Goal: Information Seeking & Learning: Find contact information

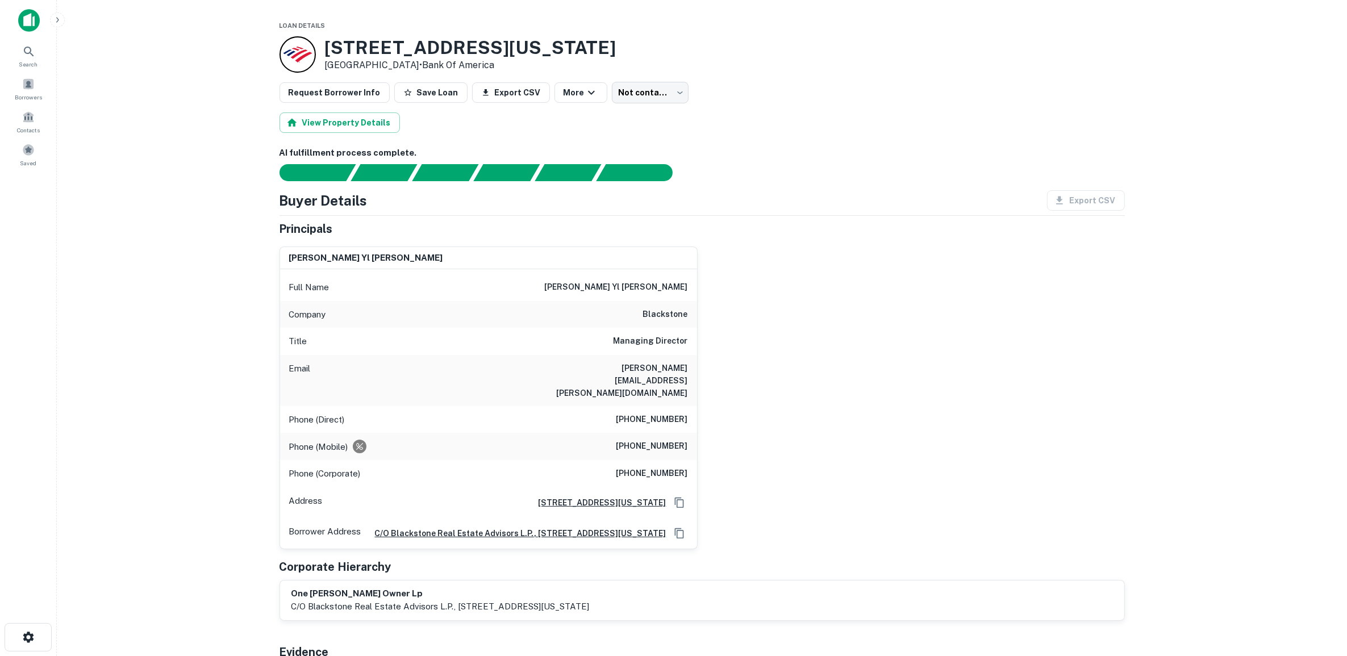
click at [118, 336] on main "Loan Details 10000 Washington Blvd Culver City, CA90232 • Bank Of America Reque…" at bounding box center [702, 328] width 1290 height 656
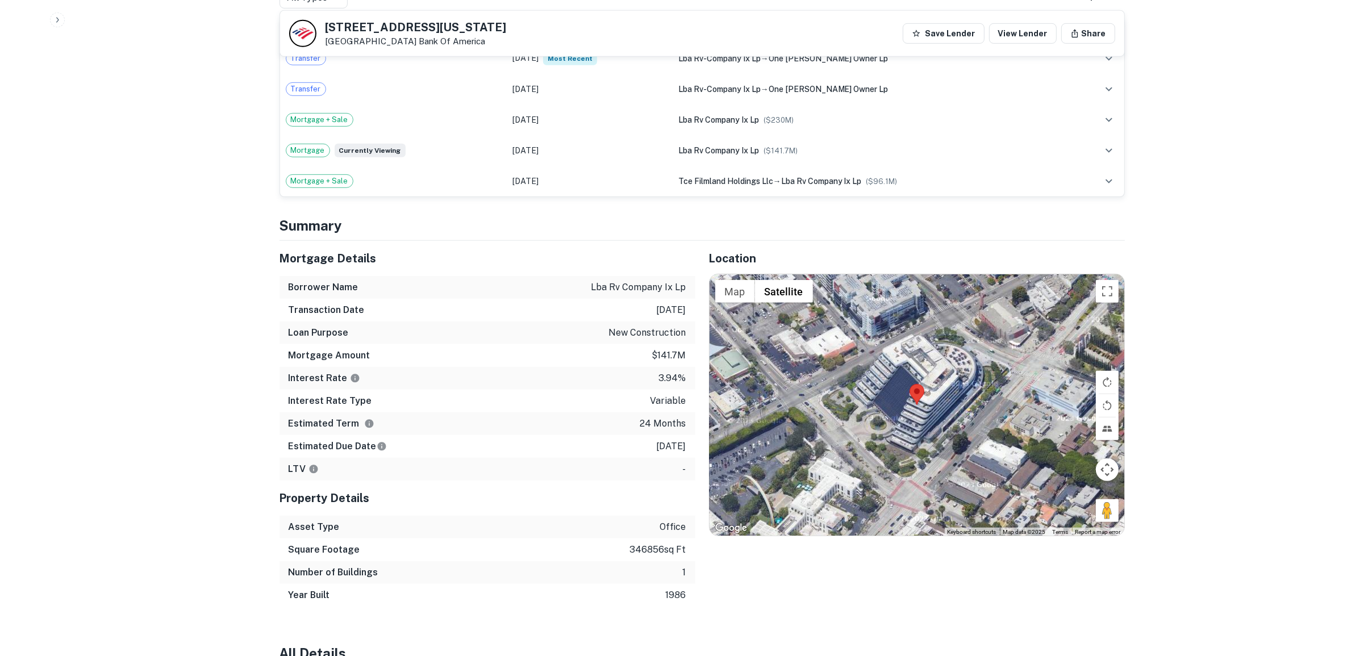
scroll to position [852, 0]
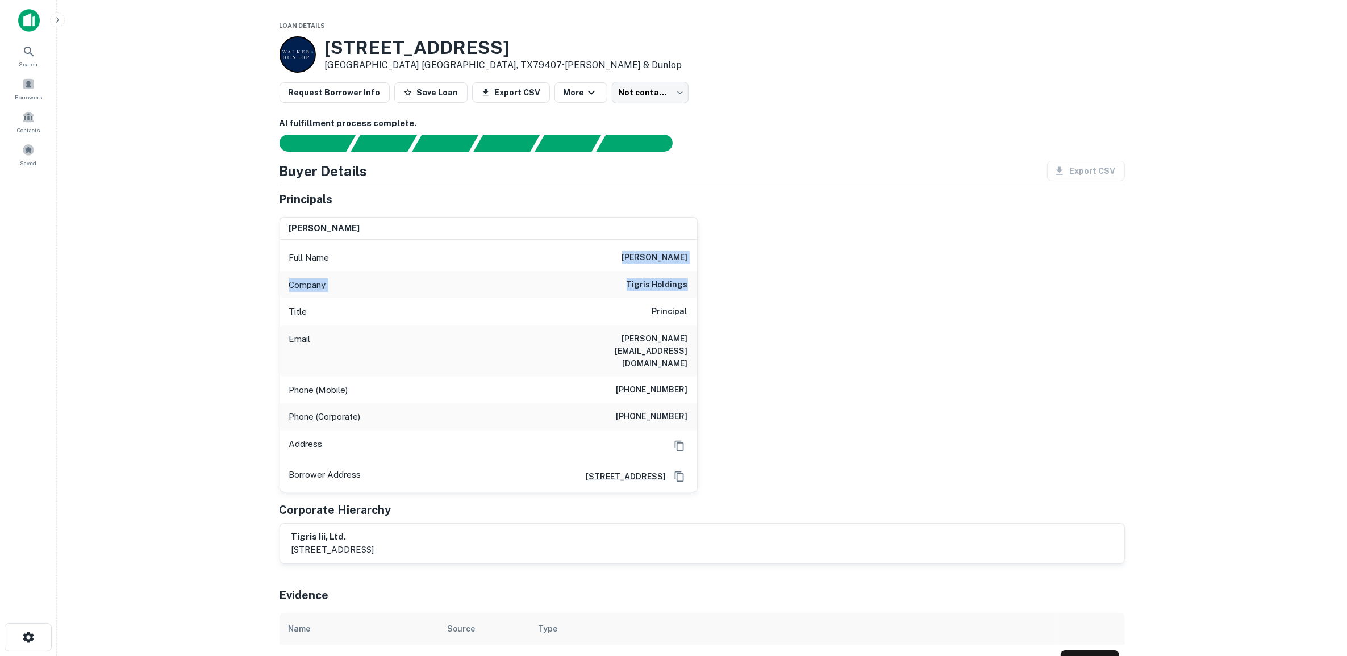
drag, startPoint x: 623, startPoint y: 256, endPoint x: 687, endPoint y: 288, distance: 71.6
click at [687, 288] on div "Full Name mitchell b. elliott Company tigris holdings Title Principal Email mit…" at bounding box center [488, 366] width 417 height 252
copy div "mitchell b. elliott Company tigris holdings"
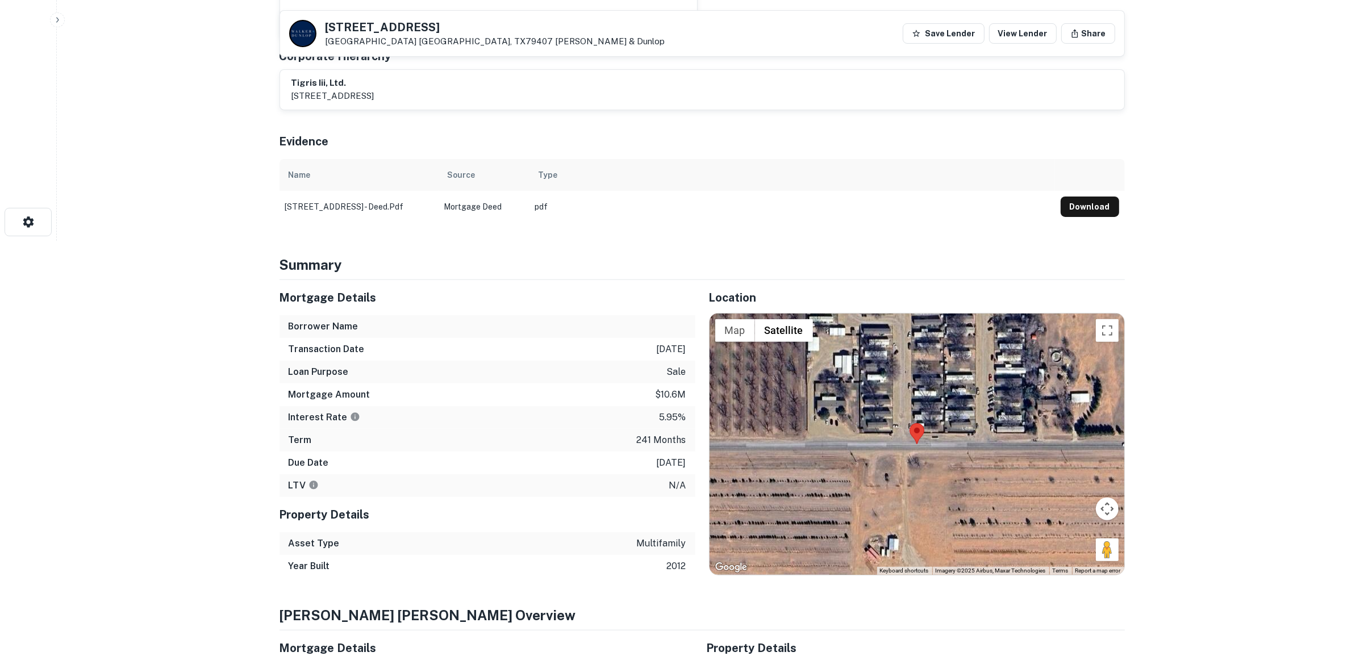
scroll to position [426, 0]
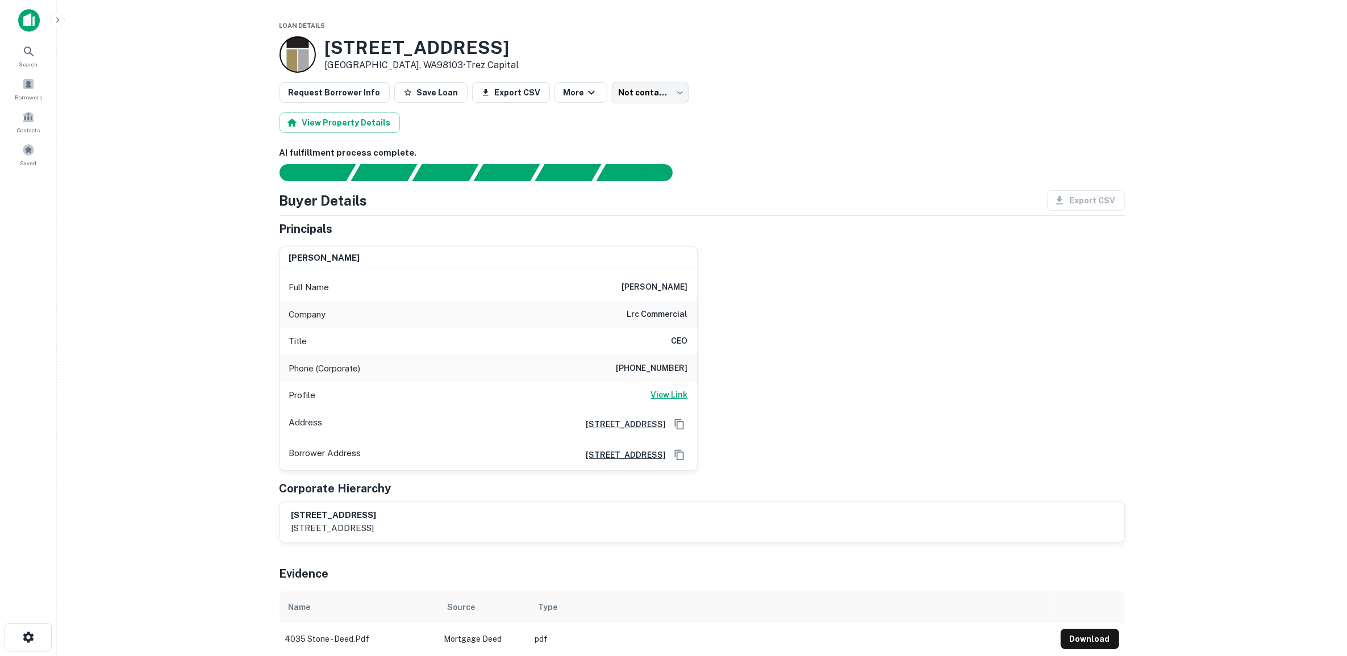
click at [678, 396] on h6 "View Link" at bounding box center [669, 395] width 37 height 12
drag, startPoint x: 328, startPoint y: 47, endPoint x: 398, endPoint y: 66, distance: 72.5
click at [398, 66] on div "[STREET_ADDRESS] • Trez Capital" at bounding box center [422, 54] width 194 height 35
copy div "[STREET_ADDRESS]"
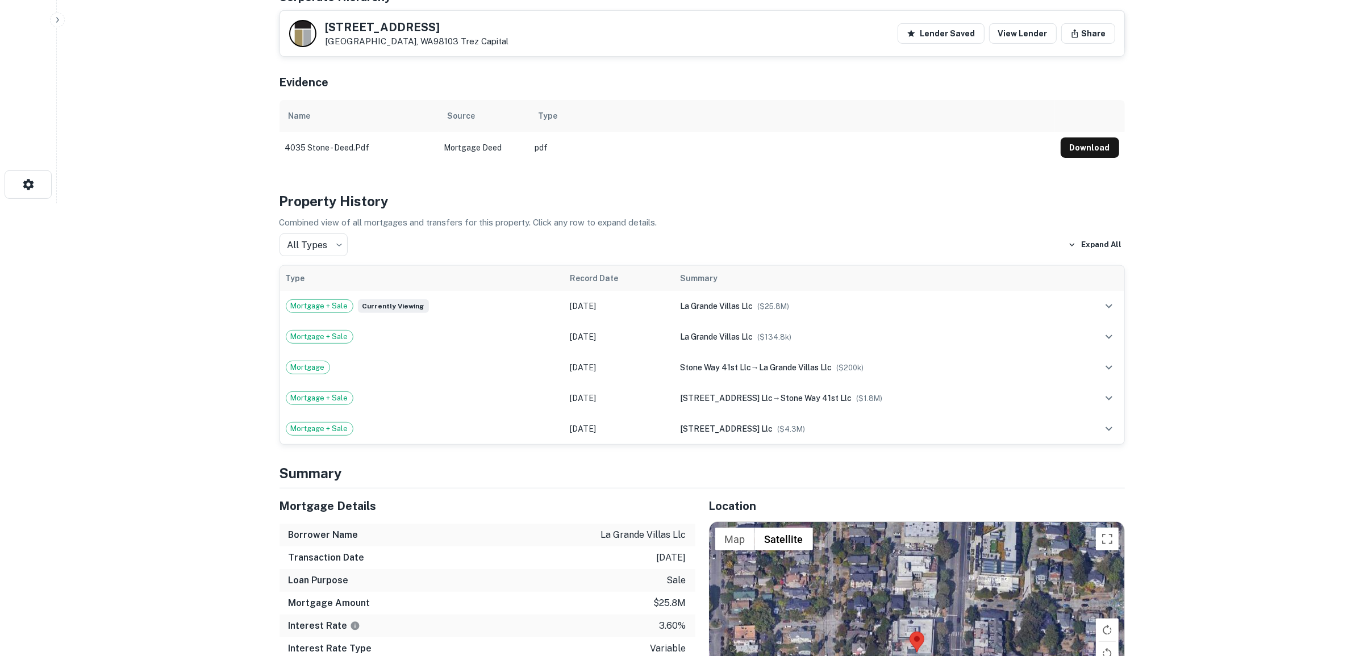
scroll to position [639, 0]
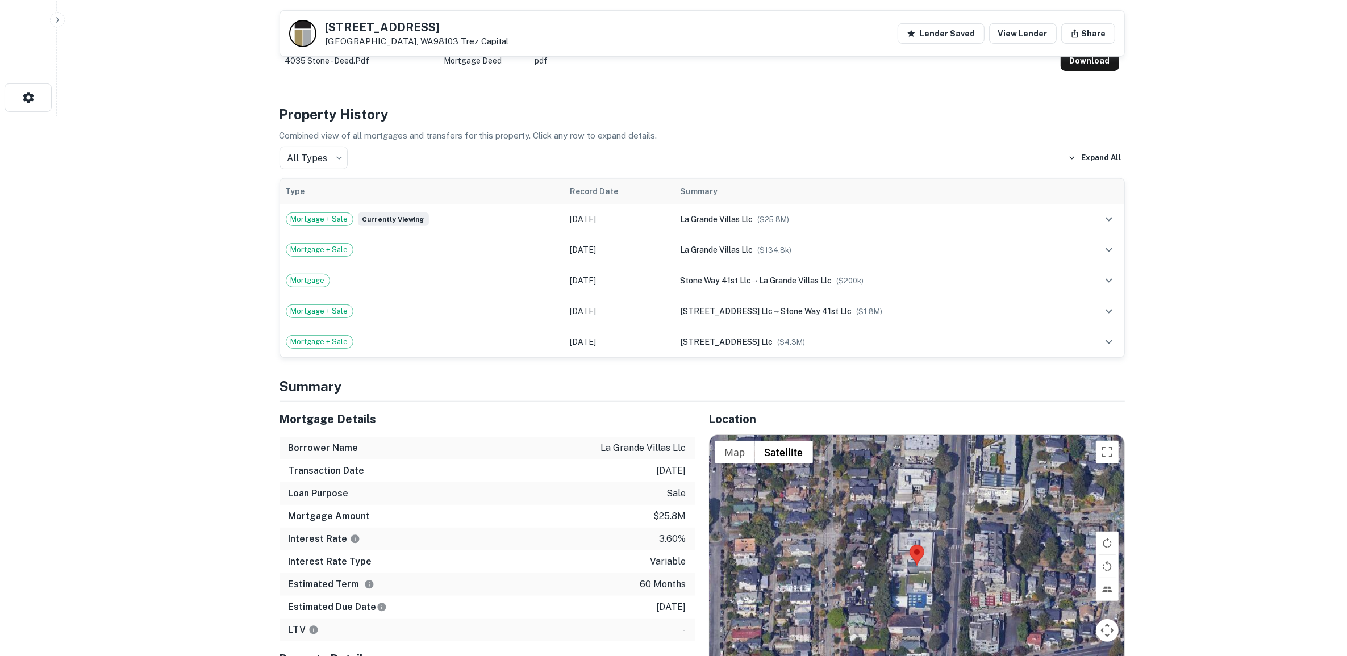
scroll to position [568, 0]
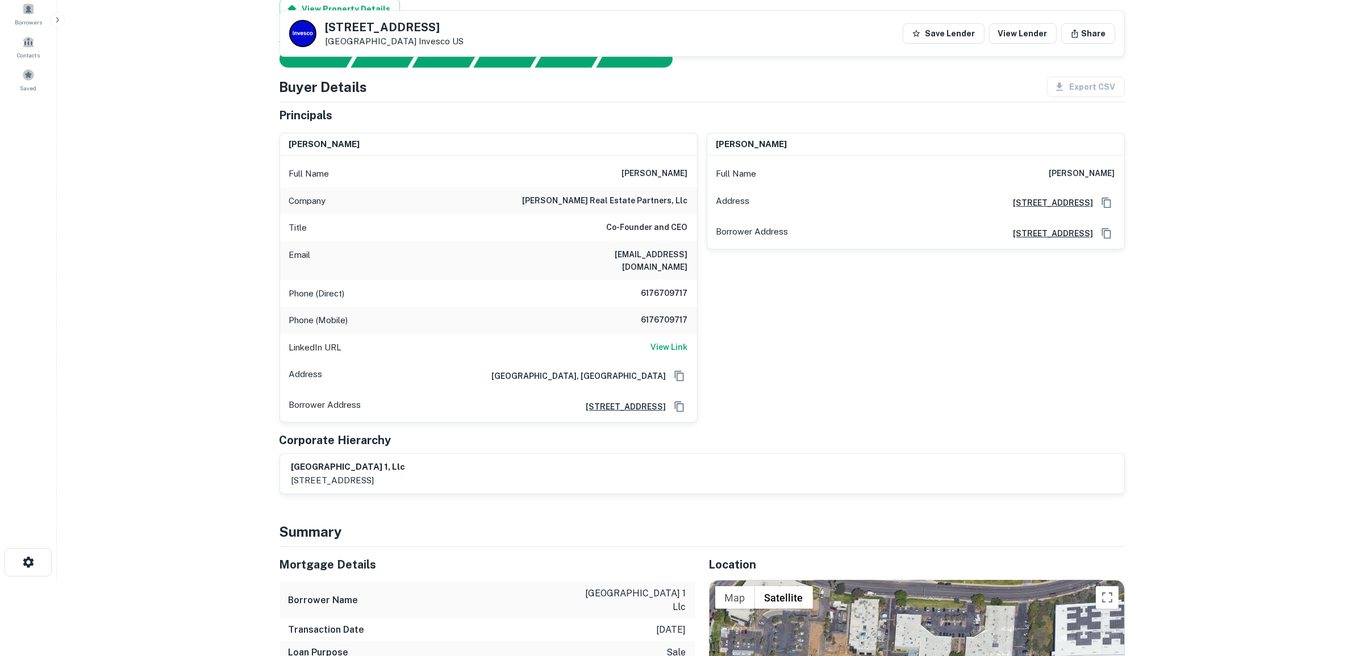
scroll to position [4, 0]
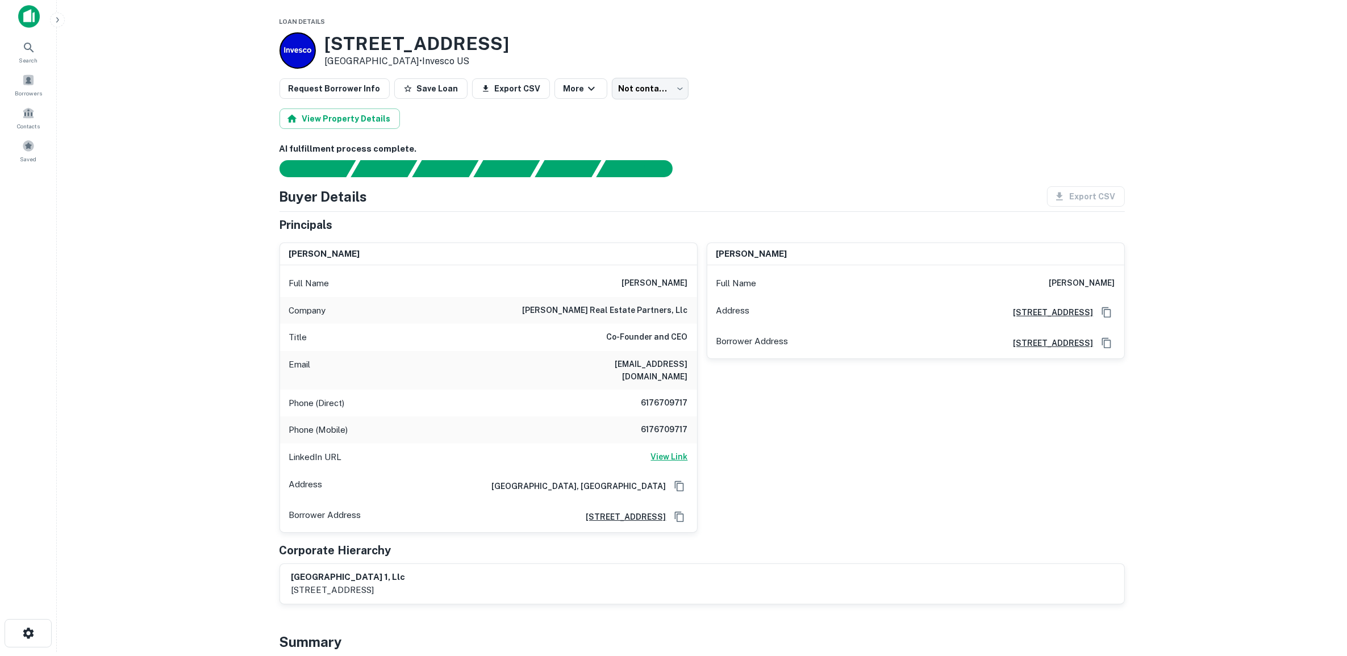
click at [679, 450] on h6 "View Link" at bounding box center [669, 456] width 37 height 12
